Goal: Find specific page/section: Find specific page/section

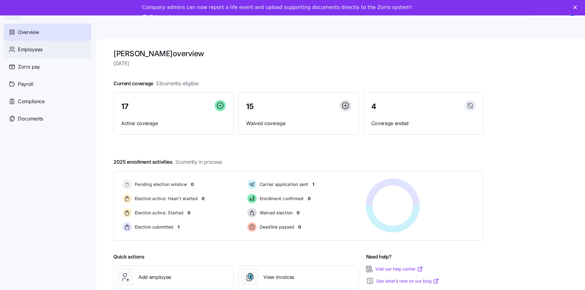
click at [31, 50] on span "Employees" at bounding box center [30, 50] width 25 height 8
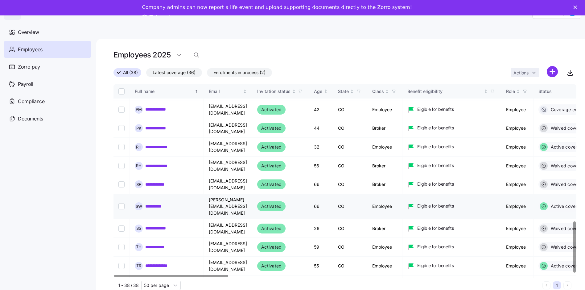
scroll to position [518, 0]
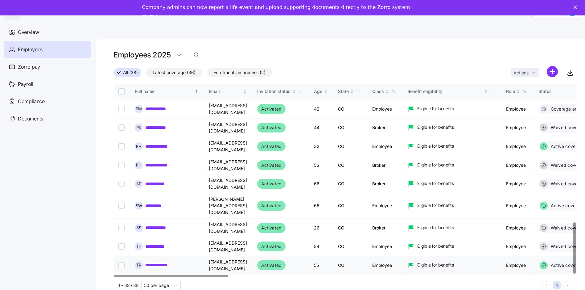
click at [156, 262] on link "**********" at bounding box center [162, 265] width 35 height 6
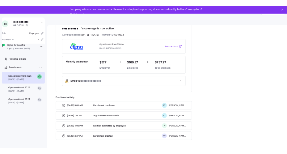
scroll to position [79, 0]
